Goal: Task Accomplishment & Management: Manage account settings

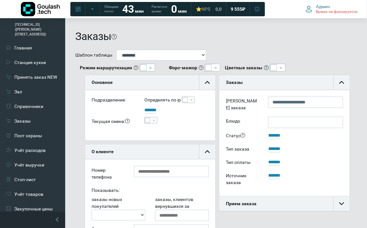
scroll to position [15, 130]
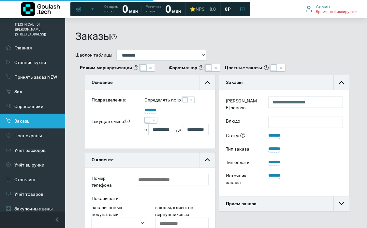
scroll to position [15, 130]
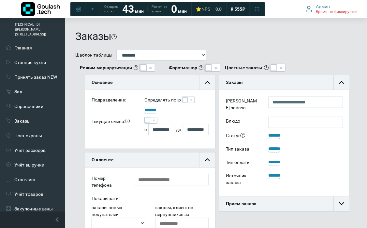
drag, startPoint x: 148, startPoint y: 119, endPoint x: 175, endPoint y: 126, distance: 27.5
click at [149, 120] on span at bounding box center [147, 120] width 5 height 5
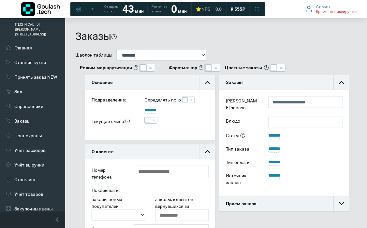
scroll to position [145, 0]
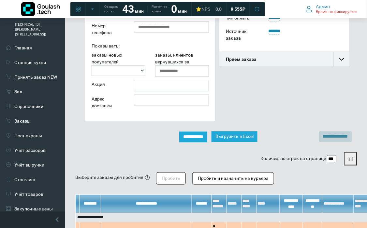
click at [200, 137] on input "**********" at bounding box center [193, 137] width 28 height 11
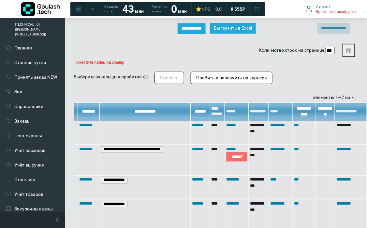
scroll to position [253, 1]
